Goal: Information Seeking & Learning: Learn about a topic

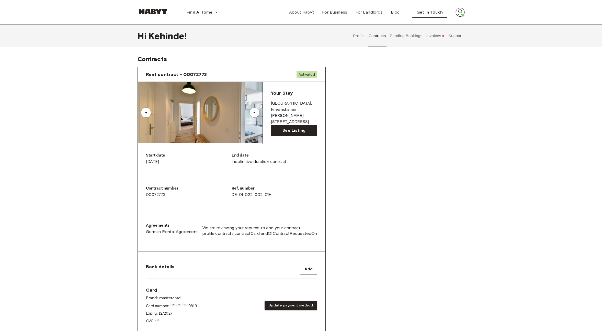
click at [418, 124] on div "Rent contract - 00072773 Activated ▲ ▲ Your Stay BERLIN , Friedrichshain Grünbe…" at bounding box center [300, 203] width 327 height 281
click at [292, 127] on span "See Listing" at bounding box center [293, 130] width 23 height 6
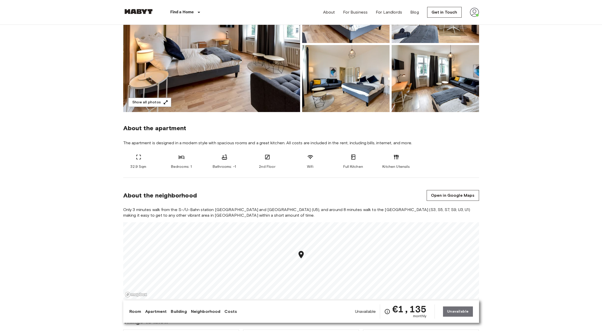
scroll to position [147, 0]
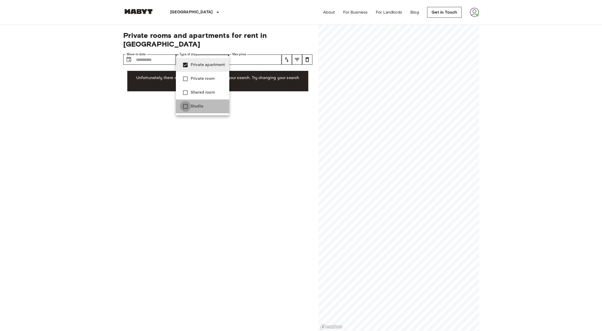
type input "**********"
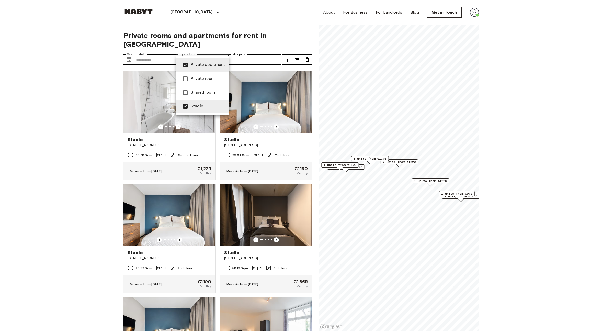
click at [93, 103] on div at bounding box center [301, 165] width 602 height 331
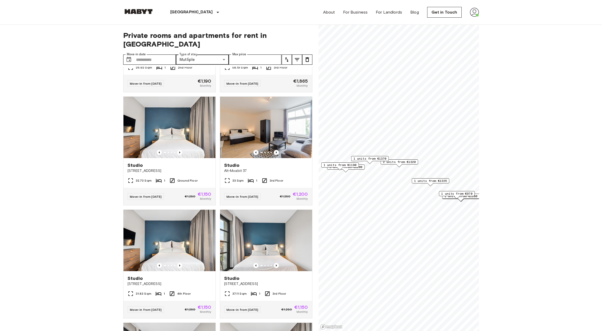
scroll to position [201, 0]
click at [277, 149] on icon "Previous image" at bounding box center [276, 151] width 5 height 5
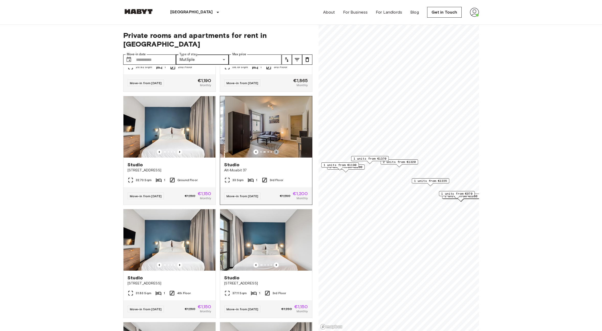
click at [277, 149] on icon "Previous image" at bounding box center [276, 151] width 5 height 5
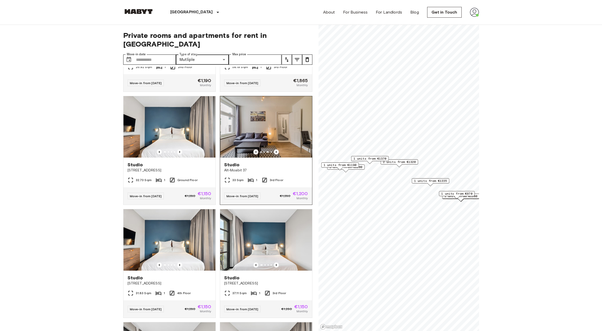
click at [277, 149] on icon "Previous image" at bounding box center [276, 151] width 5 height 5
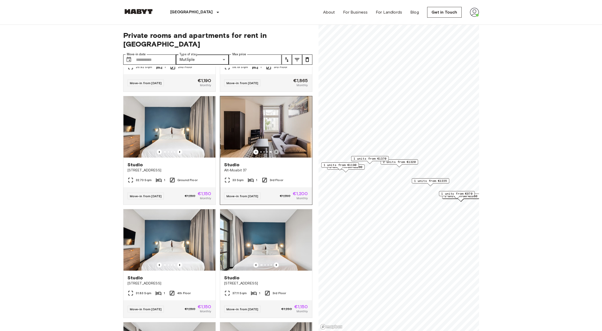
click at [277, 149] on icon "Previous image" at bounding box center [276, 151] width 5 height 5
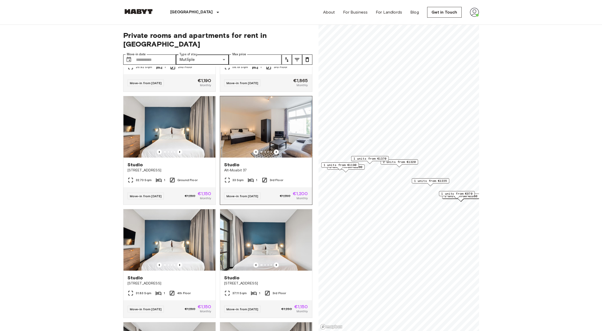
click at [280, 122] on img at bounding box center [266, 126] width 92 height 61
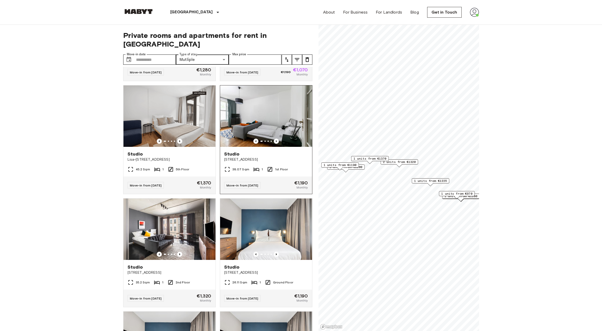
scroll to position [551, 0]
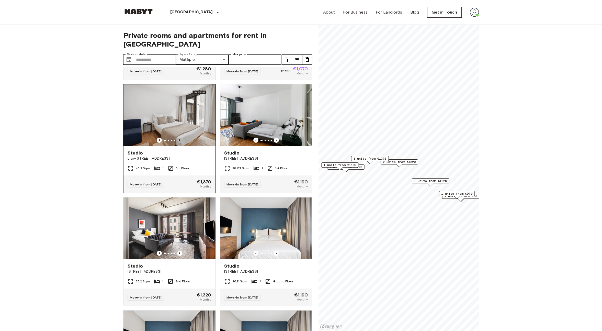
click at [179, 139] on icon "Previous image" at bounding box center [179, 140] width 1 height 2
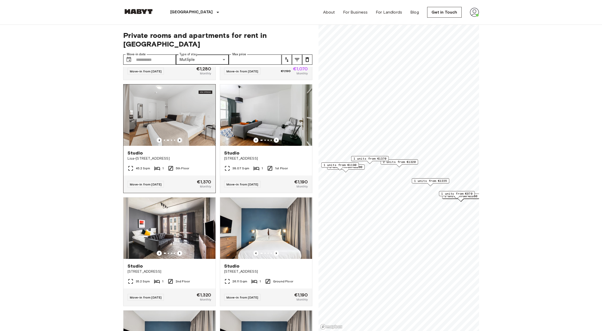
click at [179, 139] on icon "Previous image" at bounding box center [179, 140] width 1 height 2
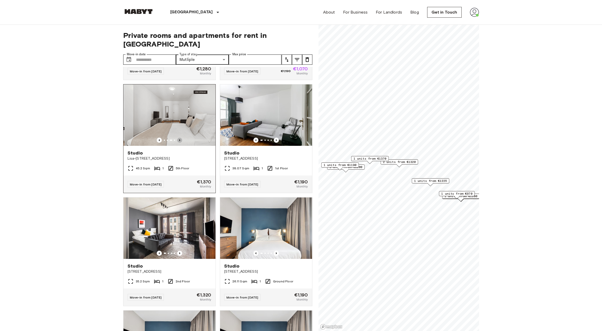
click at [179, 139] on icon "Previous image" at bounding box center [179, 140] width 1 height 2
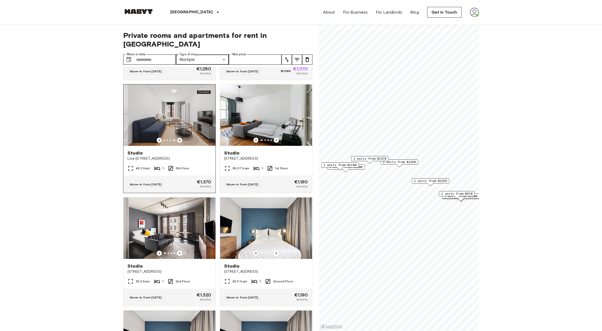
click at [179, 139] on icon "Previous image" at bounding box center [179, 140] width 1 height 2
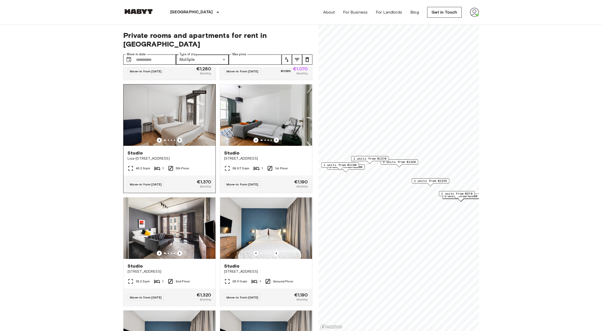
click at [179, 139] on icon "Previous image" at bounding box center [179, 140] width 1 height 2
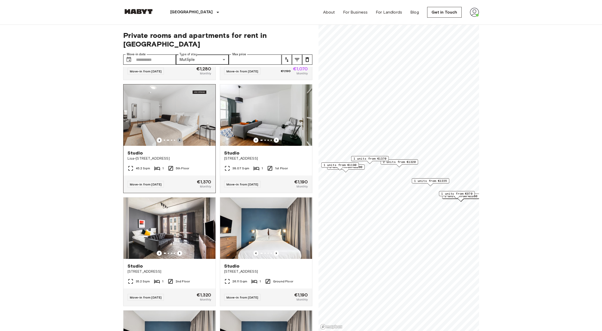
click at [179, 139] on icon "Previous image" at bounding box center [179, 140] width 1 height 2
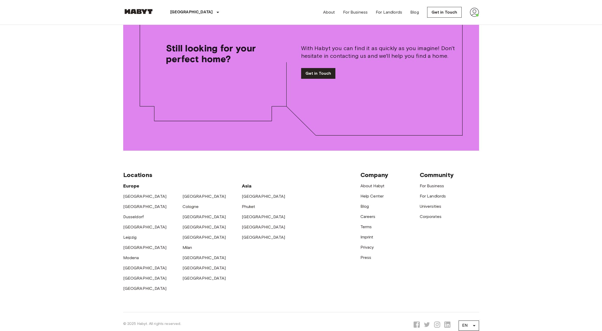
scroll to position [802, 0]
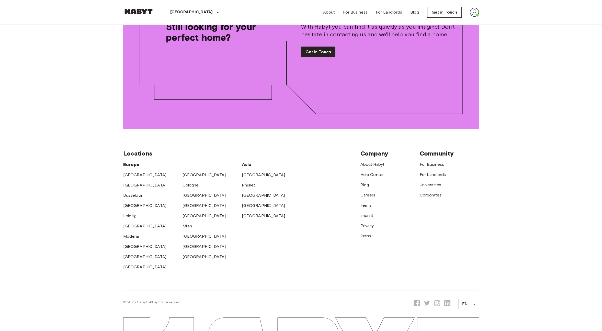
click at [450, 300] on icon at bounding box center [447, 303] width 6 height 6
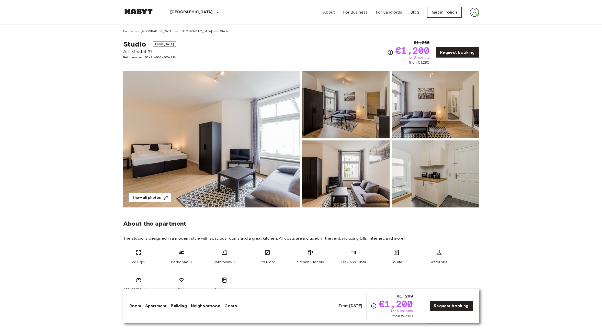
click at [255, 134] on img at bounding box center [211, 139] width 177 height 136
